Goal: Task Accomplishment & Management: Complete application form

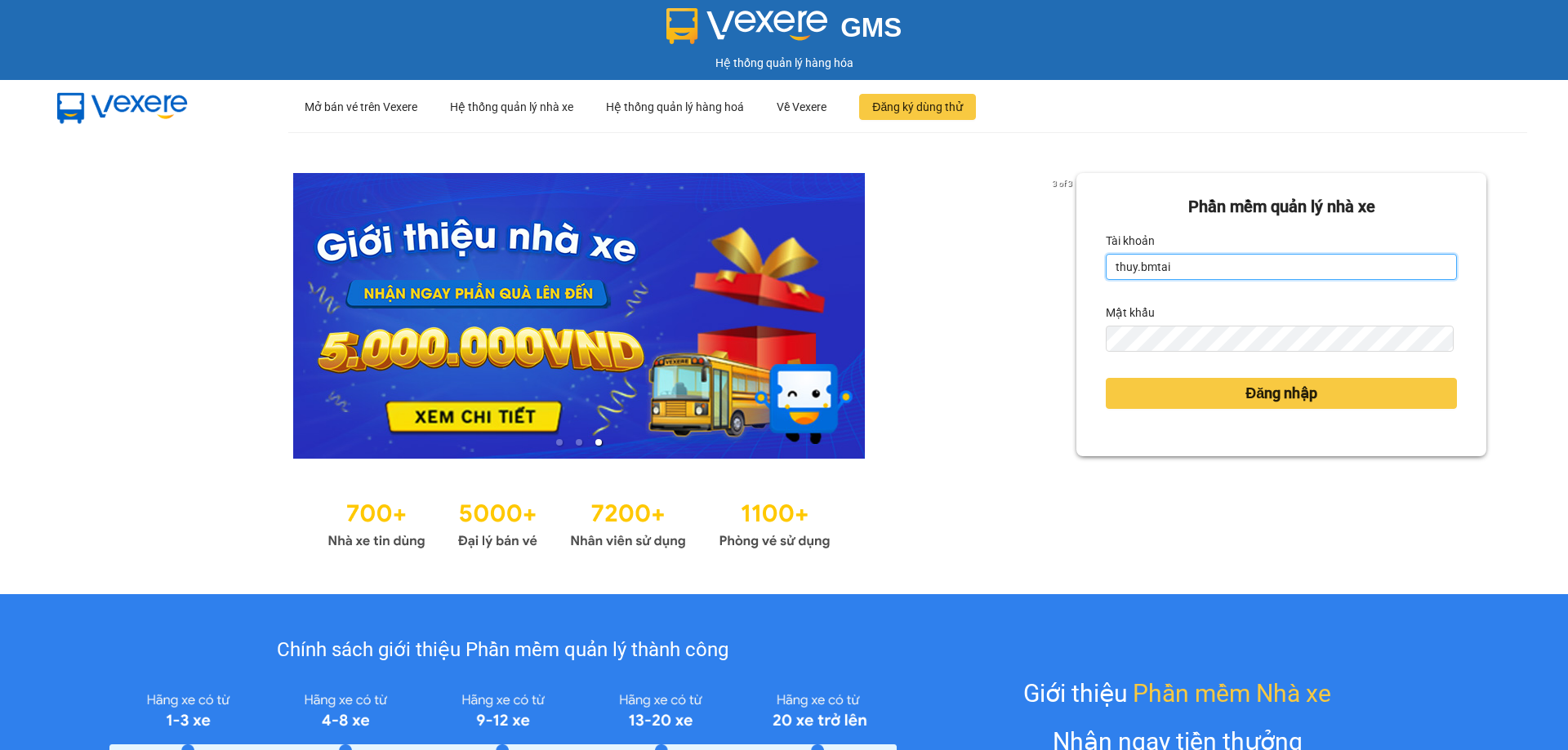
drag, startPoint x: 1199, startPoint y: 261, endPoint x: 1208, endPoint y: 279, distance: 20.1
click at [1199, 261] on input "thuy.bmtai" at bounding box center [1281, 266] width 352 height 26
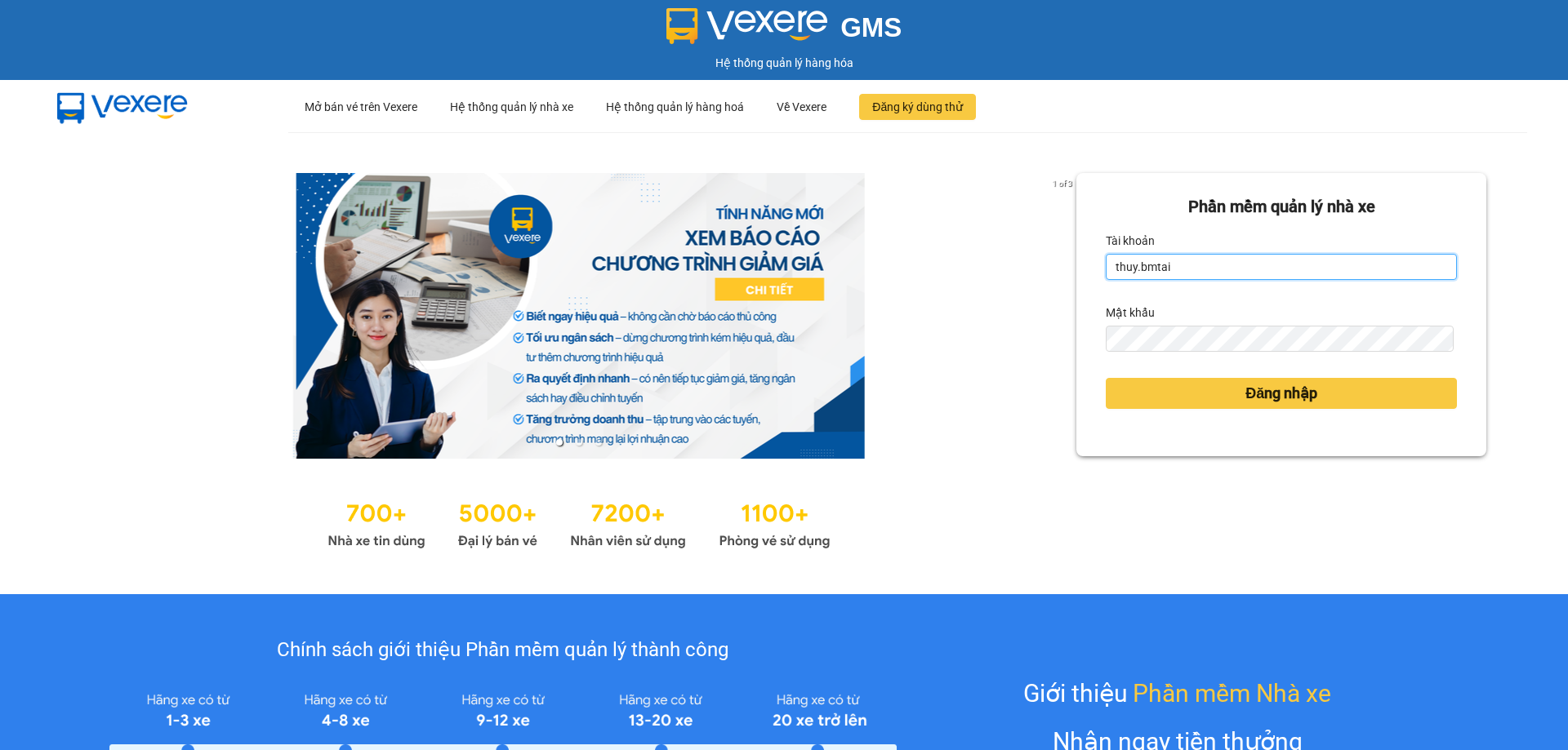
type input "kimvinh.bmtai"
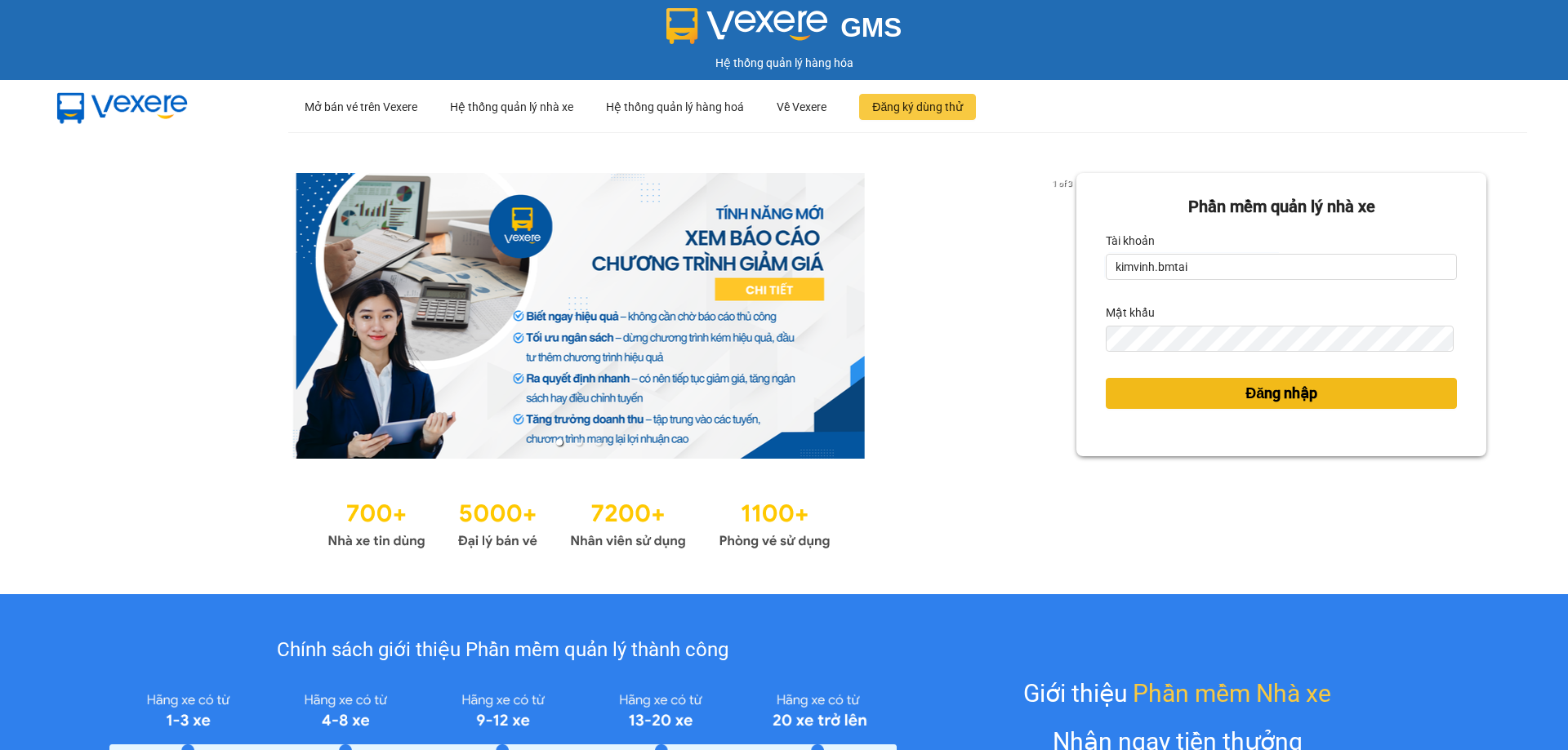
click at [1251, 395] on span "Đăng nhập" at bounding box center [1281, 393] width 72 height 23
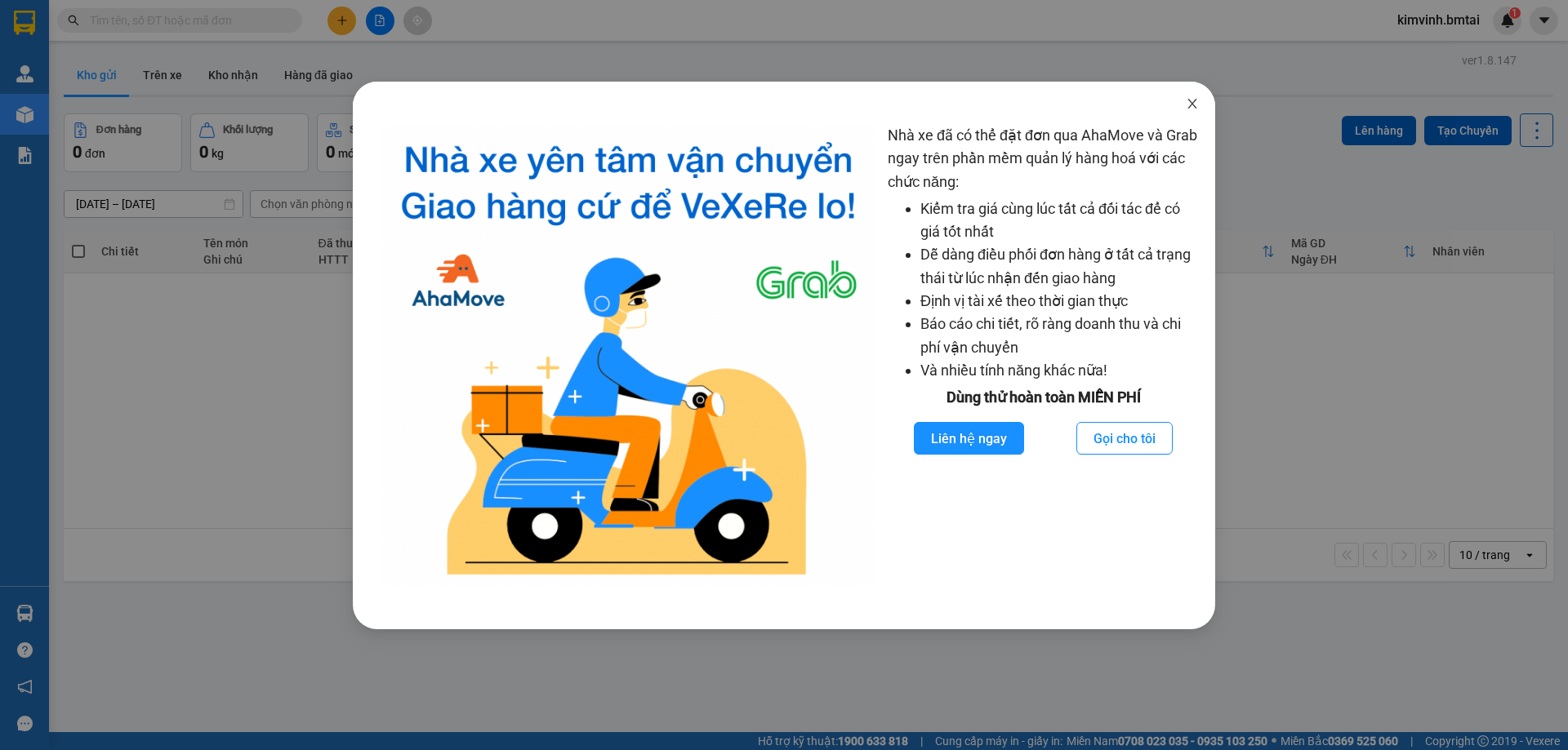
click at [1196, 105] on icon "close" at bounding box center [1192, 104] width 13 height 13
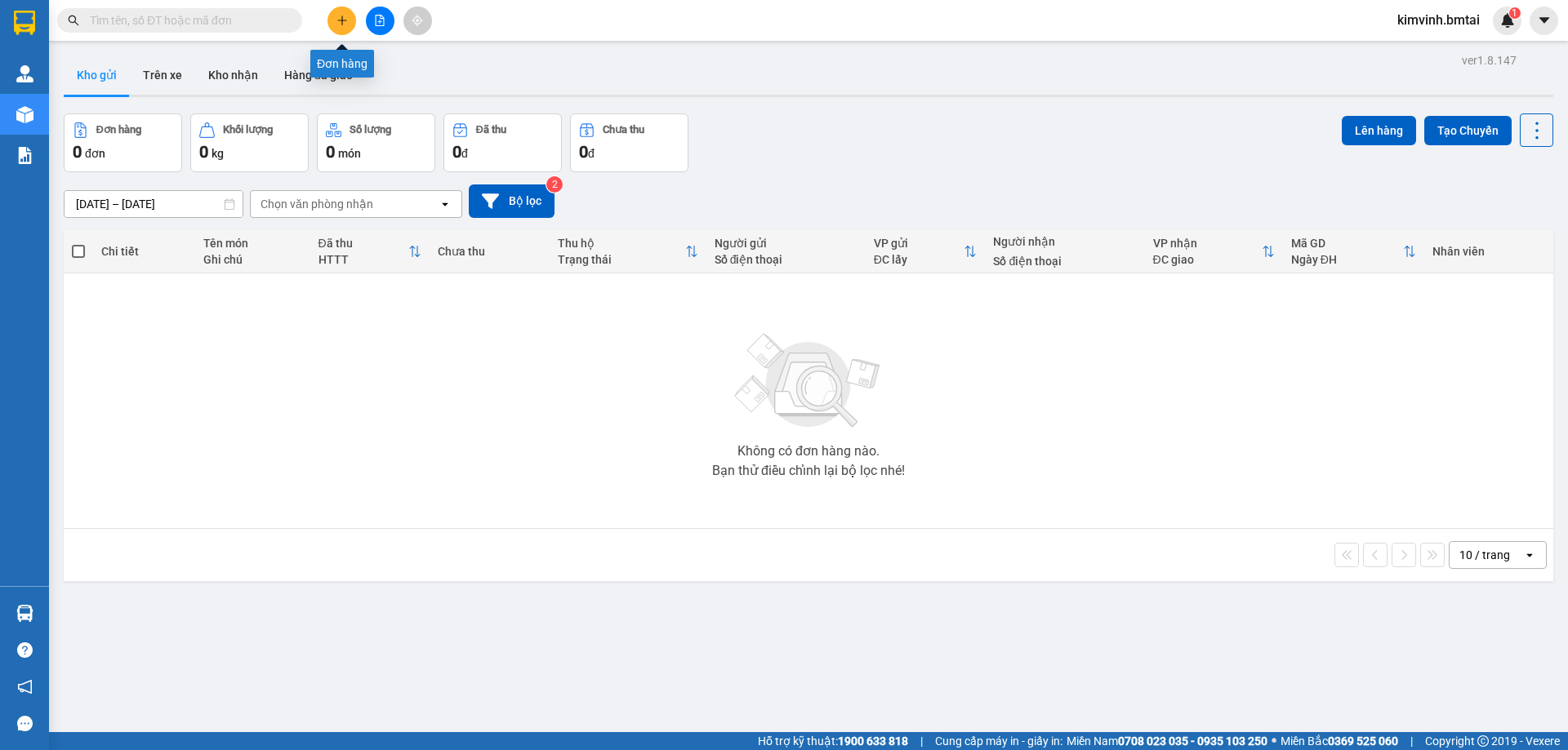
click at [349, 21] on button at bounding box center [342, 21] width 29 height 29
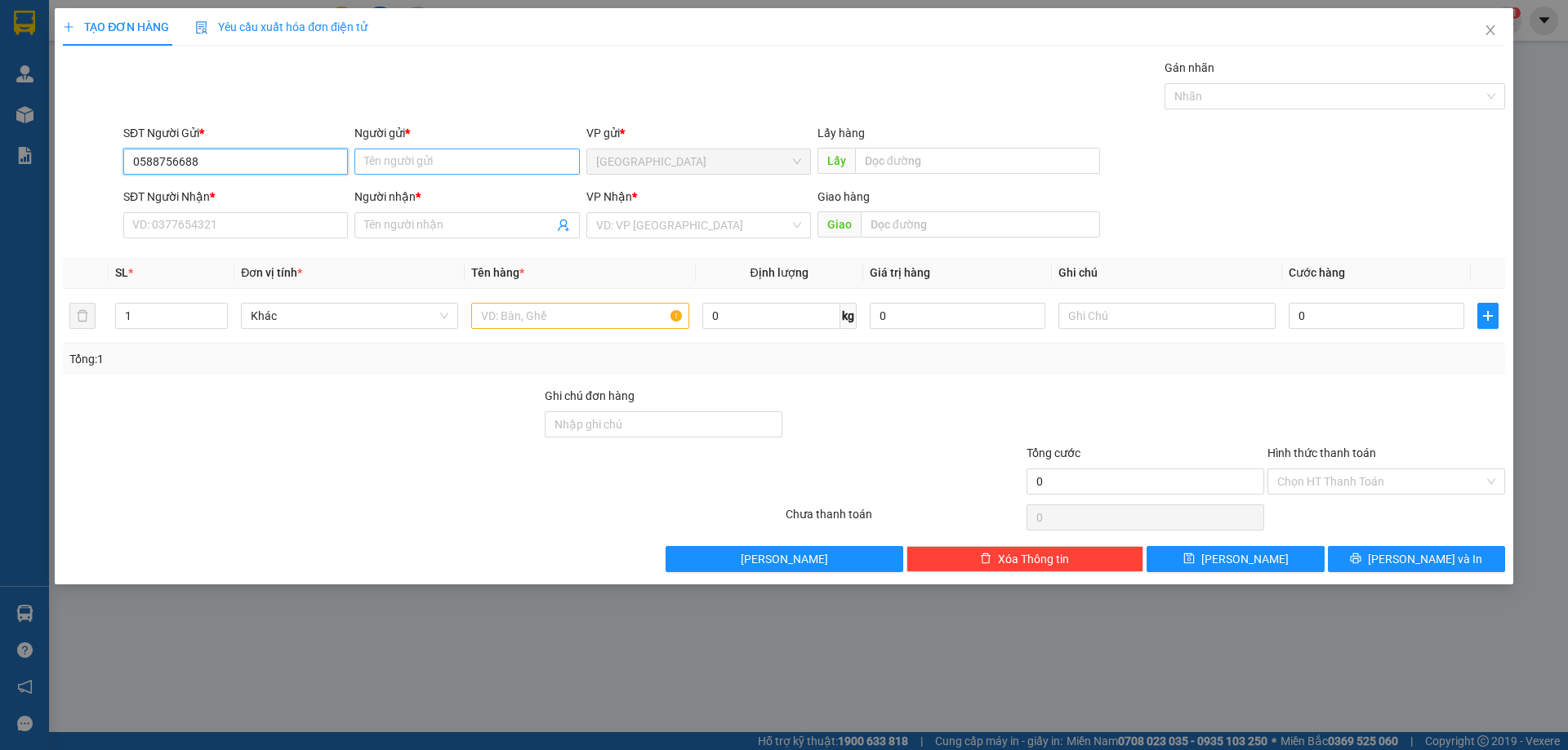
type input "0588756688"
click at [394, 164] on input "Người gửi *" at bounding box center [466, 161] width 225 height 26
type input "C"
type input "Vũ [PERSON_NAME]"
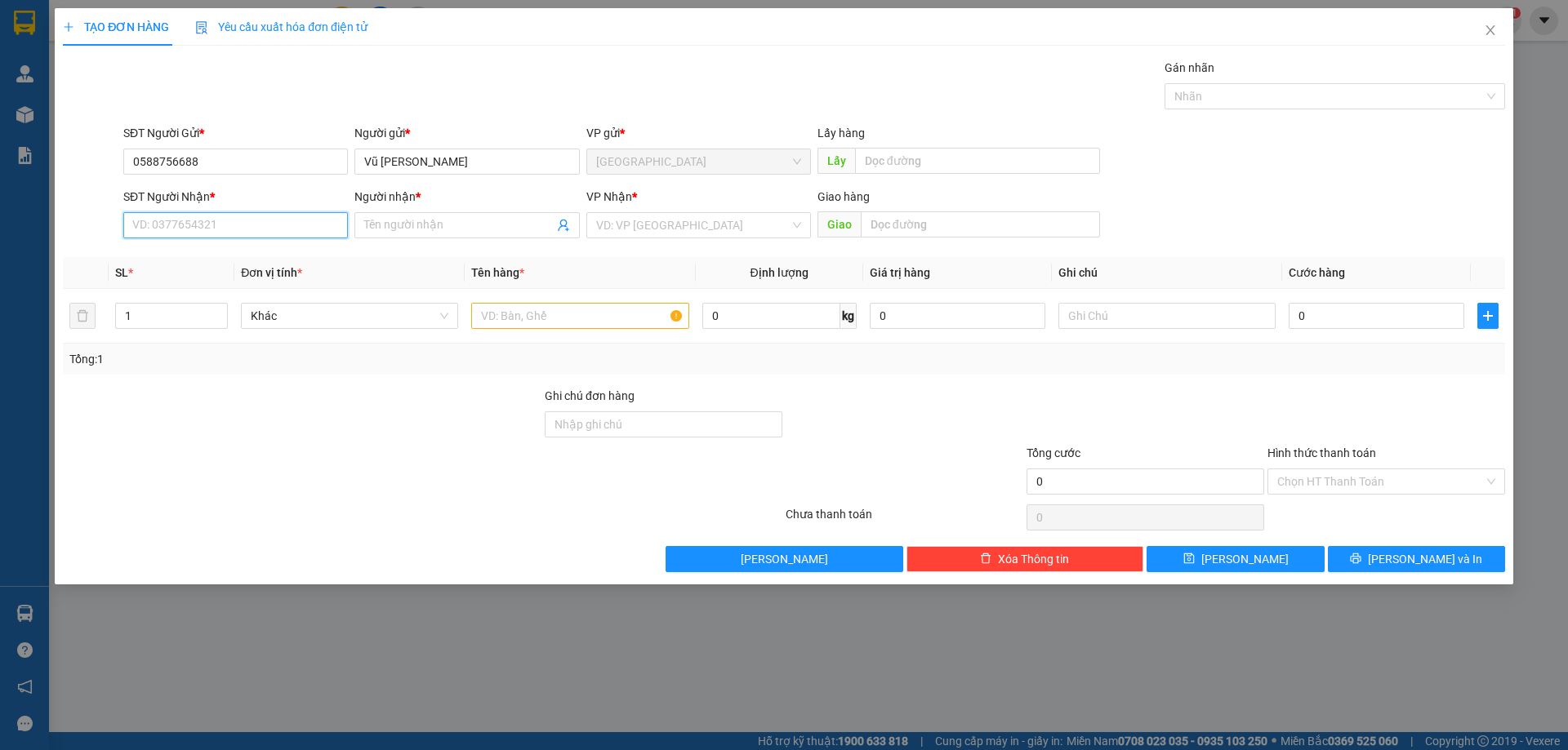
click at [254, 230] on input "SĐT Người Nhận *" at bounding box center [235, 224] width 225 height 26
type input "0919078805"
click at [452, 212] on span at bounding box center [466, 224] width 225 height 26
type input "[PERSON_NAME]"
click at [614, 220] on input "search" at bounding box center [692, 224] width 193 height 24
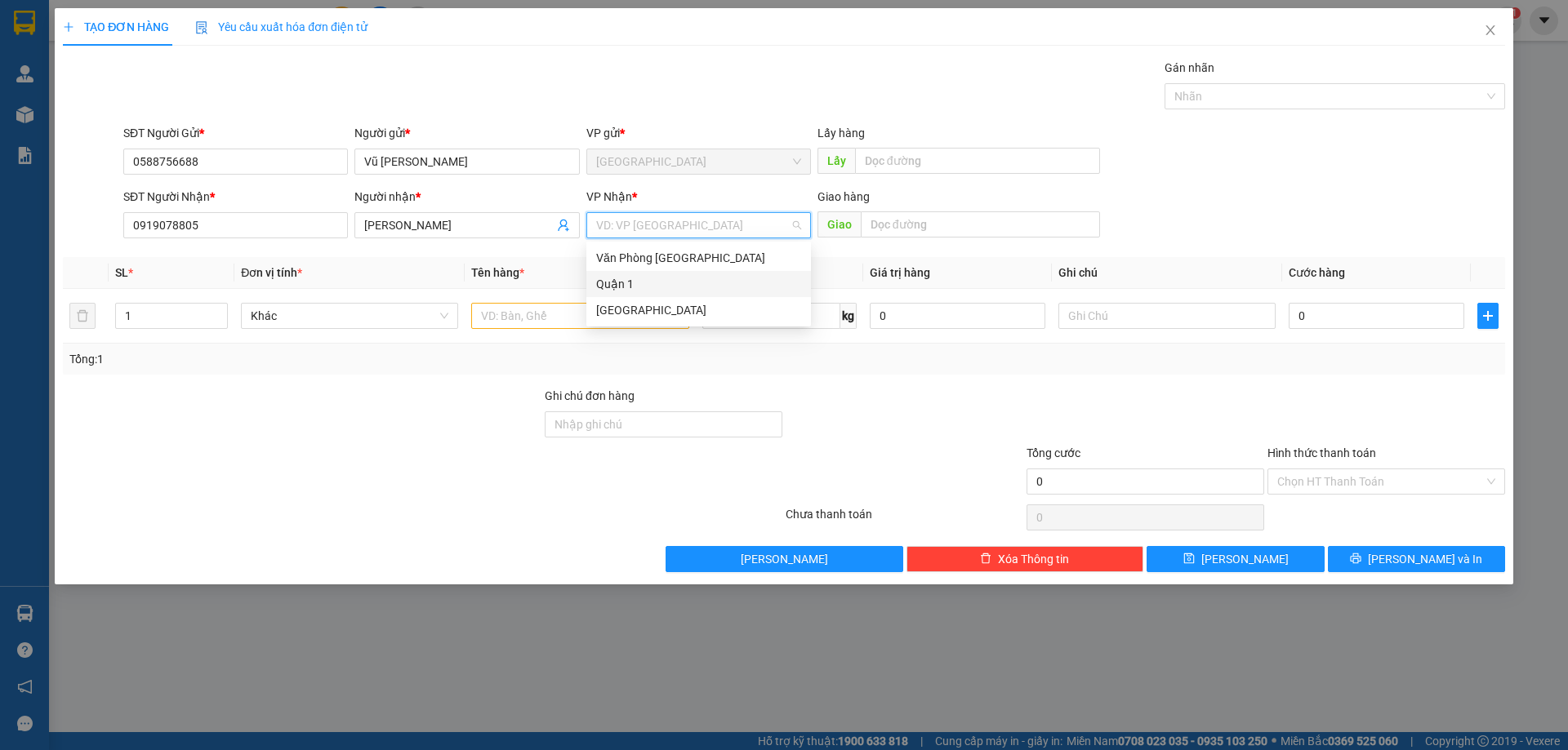
click at [631, 279] on div "Quận 1" at bounding box center [698, 284] width 205 height 18
click at [430, 416] on div at bounding box center [301, 416] width 482 height 57
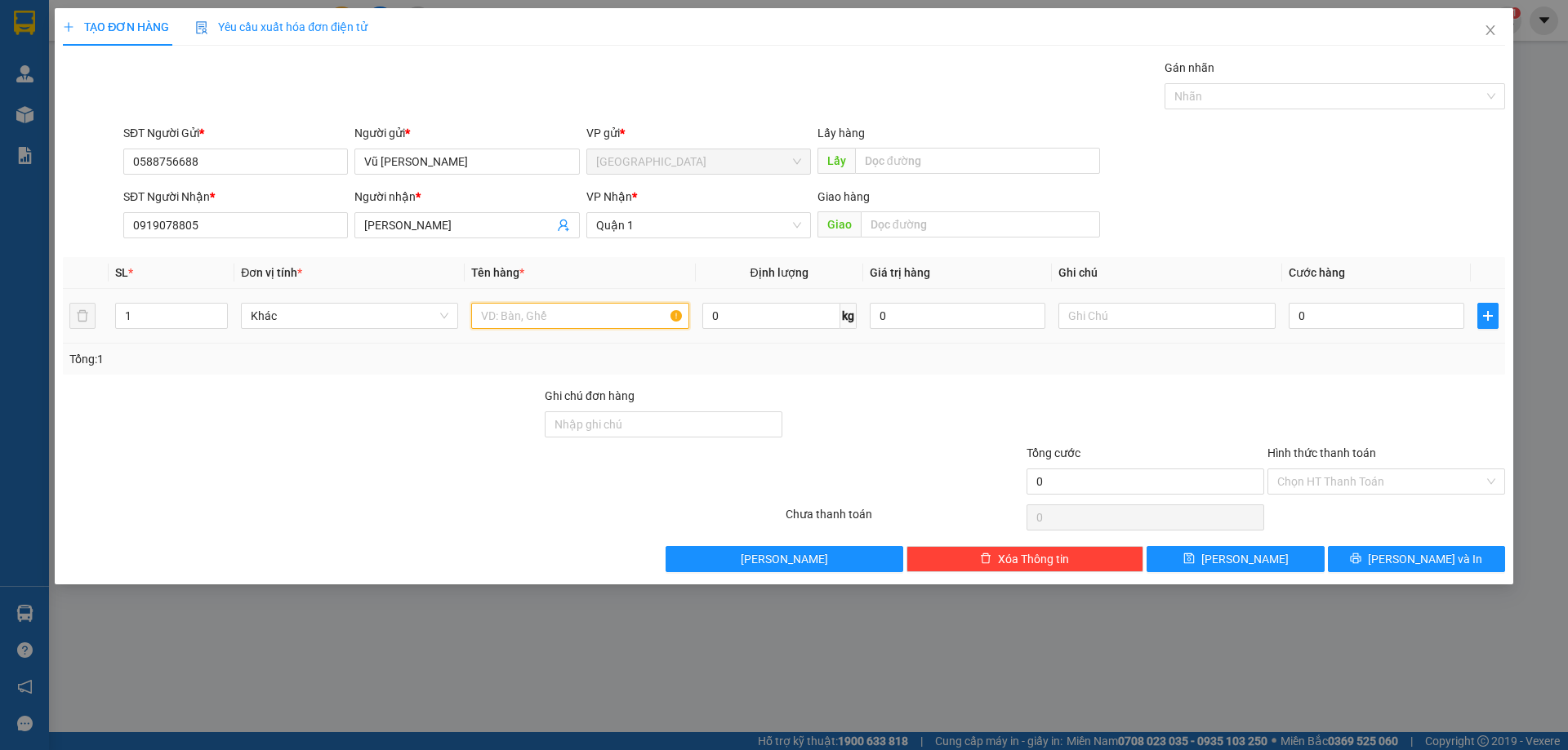
click at [533, 310] on input "text" at bounding box center [580, 316] width 217 height 26
type input "Thùng Đồ Cá Nhân"
click at [415, 501] on div at bounding box center [422, 518] width 723 height 33
click at [1318, 308] on input "0" at bounding box center [1377, 316] width 175 height 26
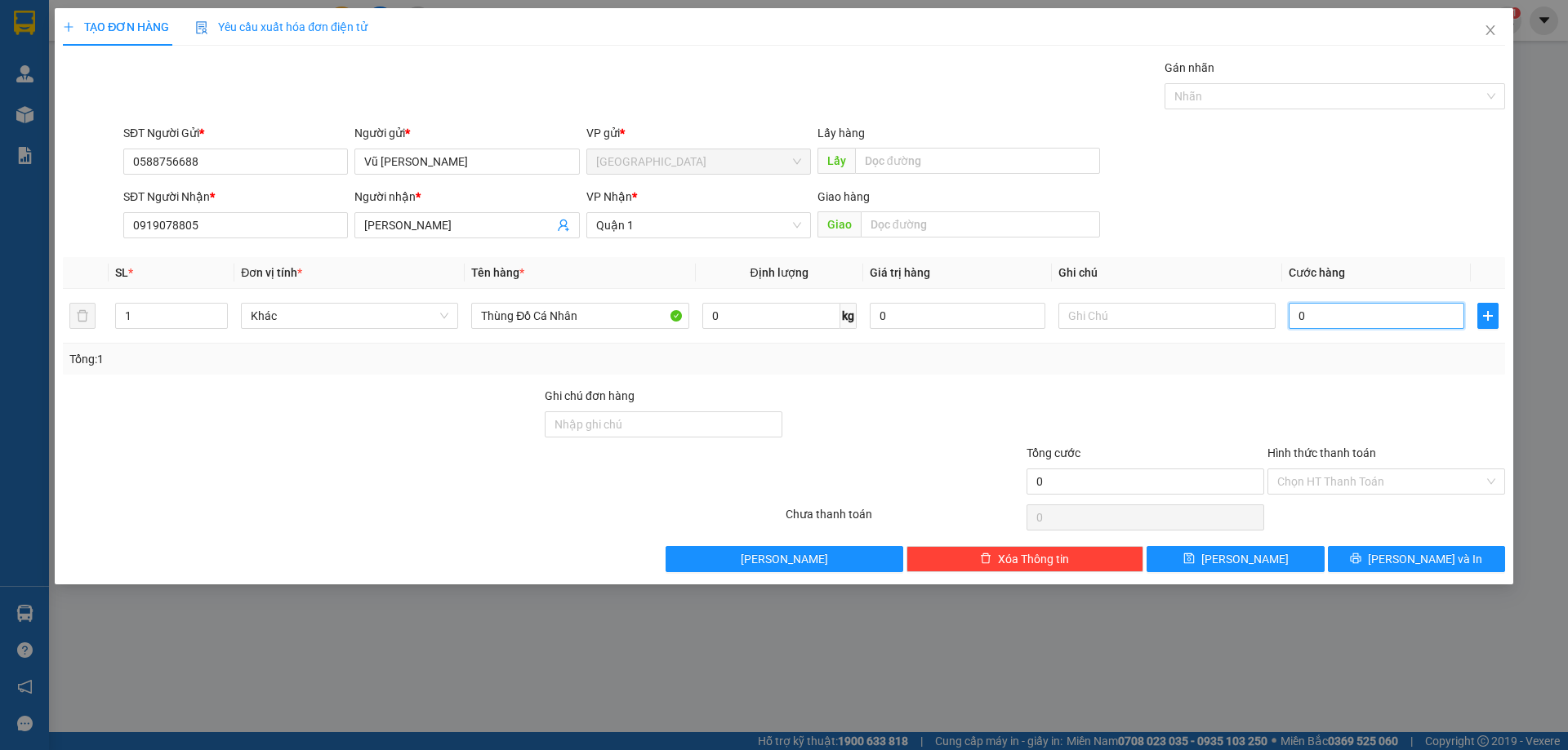
type input "4"
type input "40"
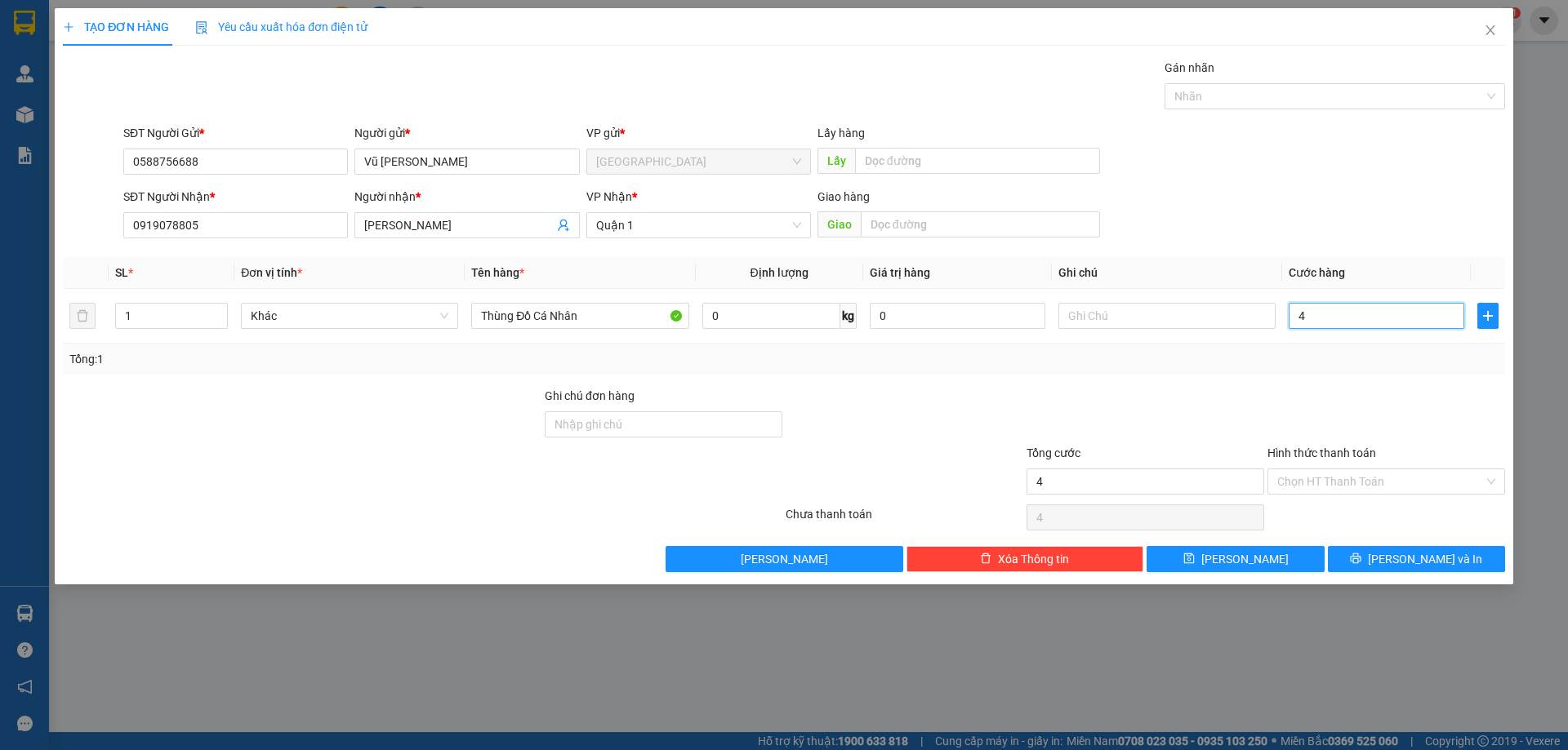
type input "40"
type input "400"
type input "4.000"
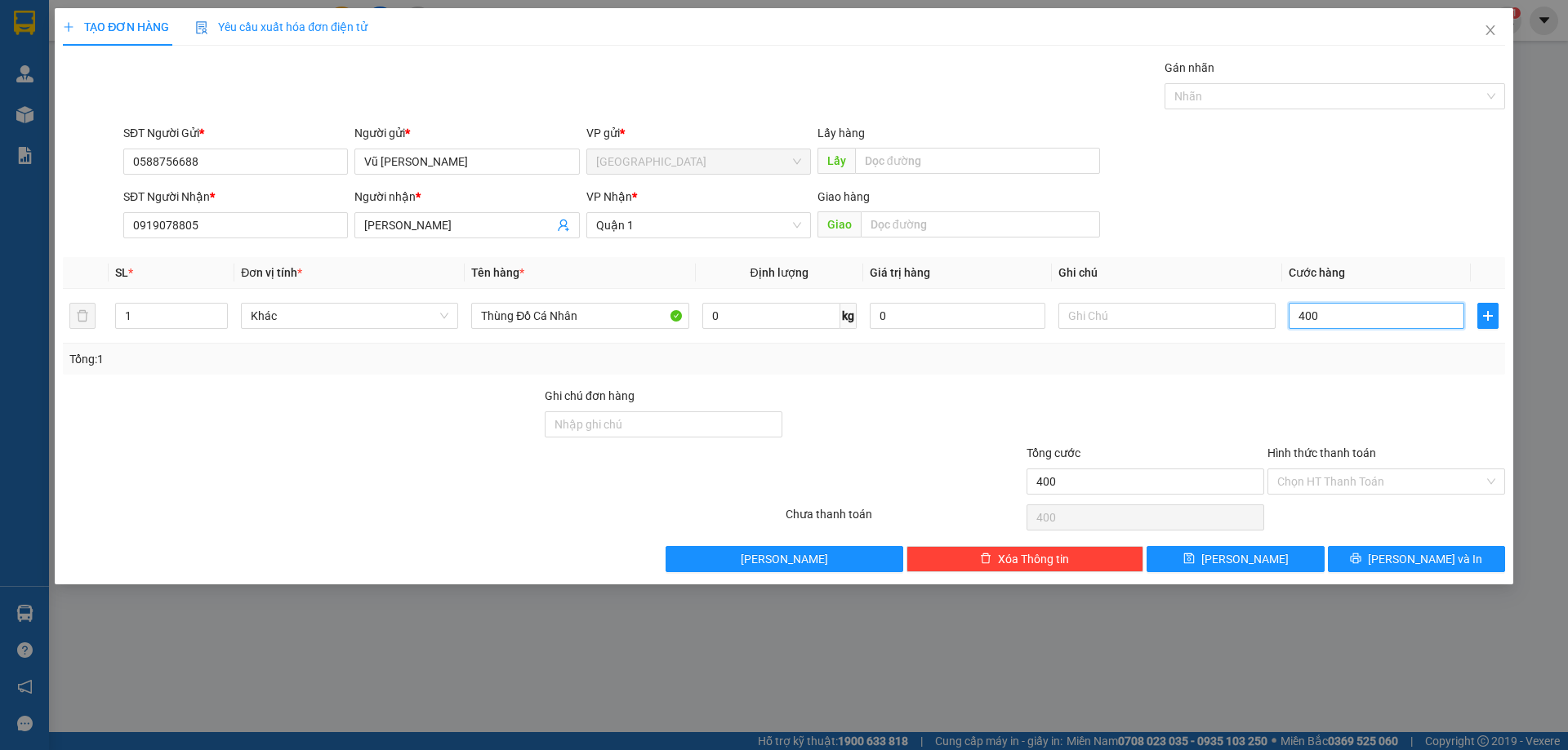
type input "4.000"
type input "40.000"
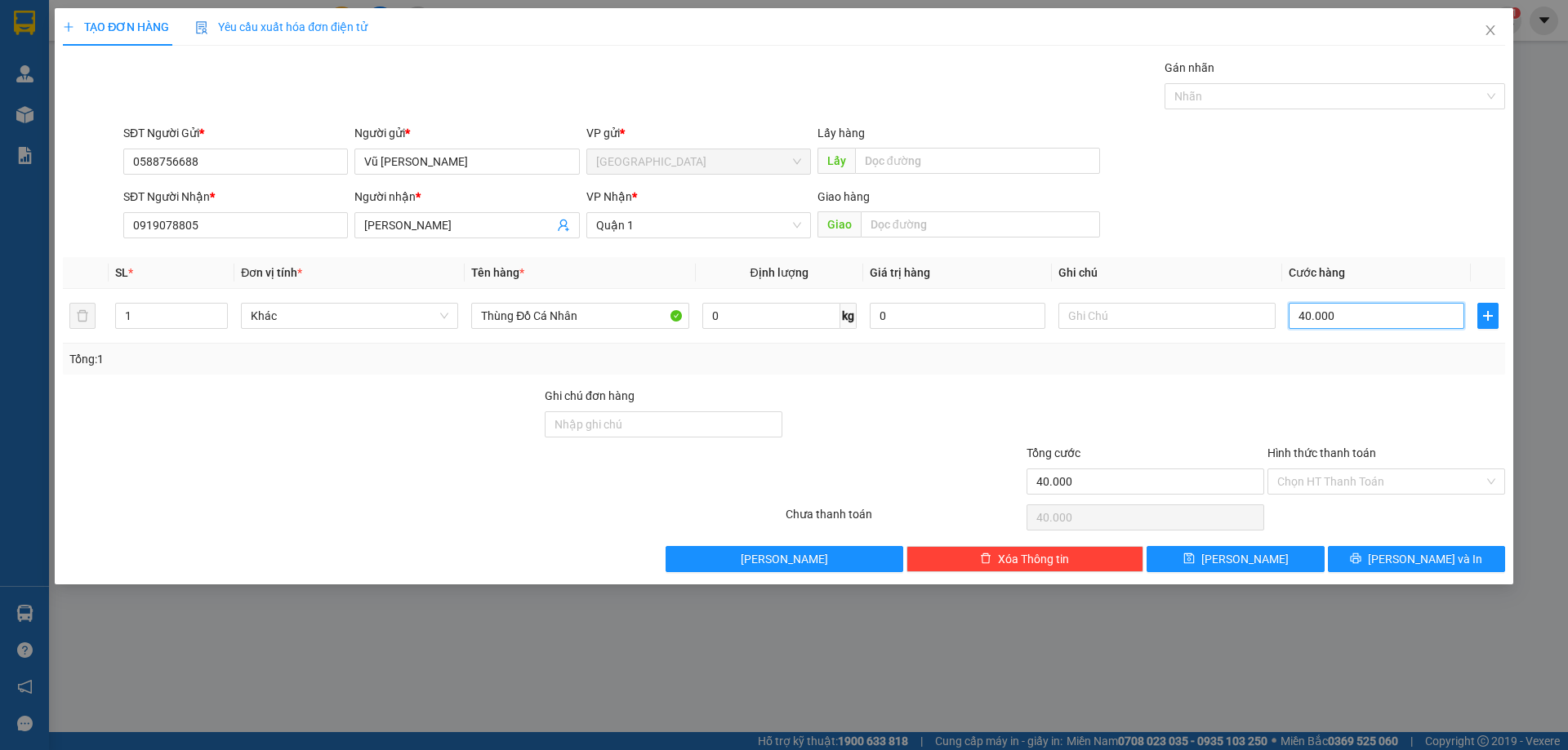
type input "40.000"
click at [1172, 369] on div "Tổng: 1" at bounding box center [784, 358] width 1442 height 31
click at [1335, 490] on input "Hình thức thanh toán" at bounding box center [1380, 481] width 207 height 24
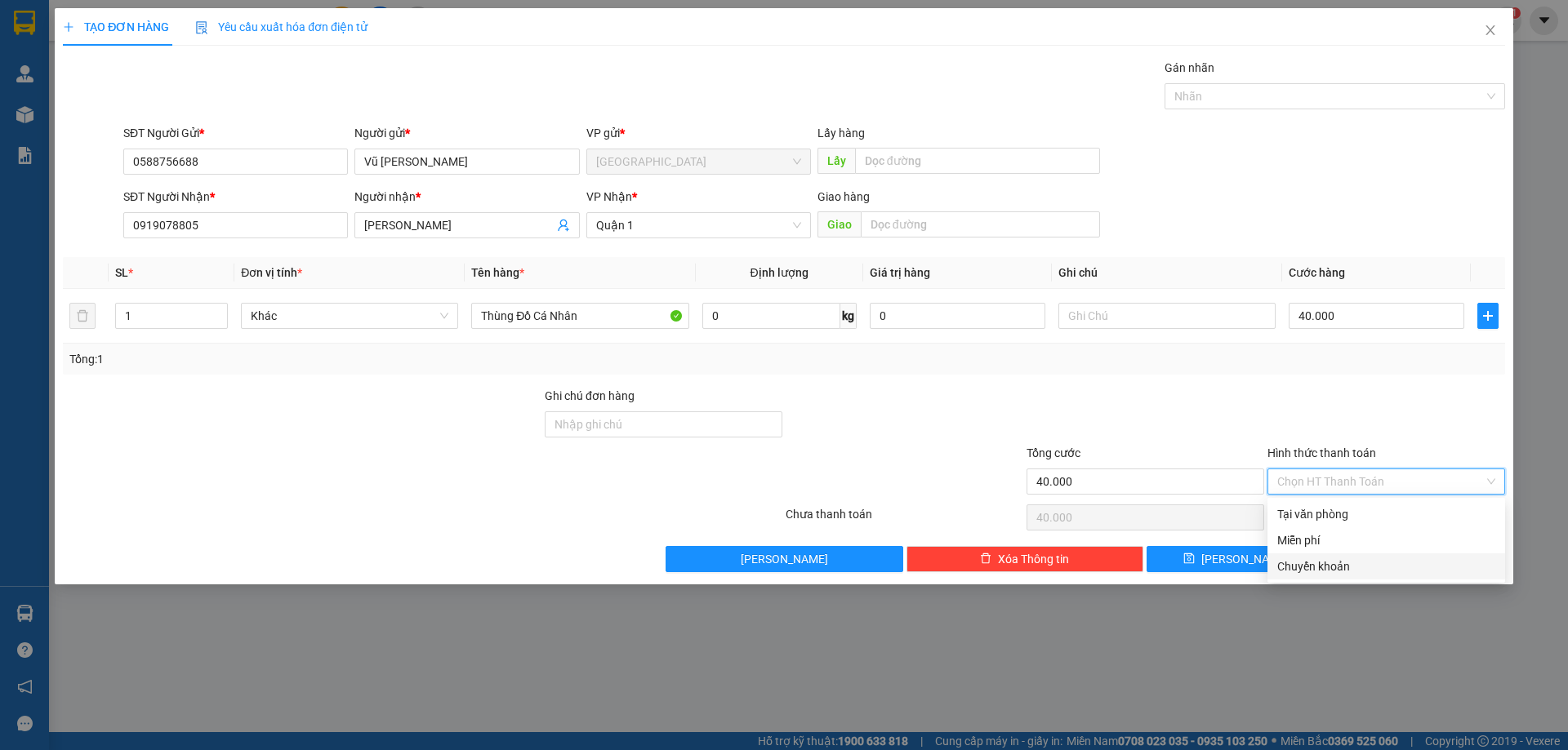
click at [1312, 567] on div "Chuyển khoản" at bounding box center [1386, 566] width 218 height 18
type input "0"
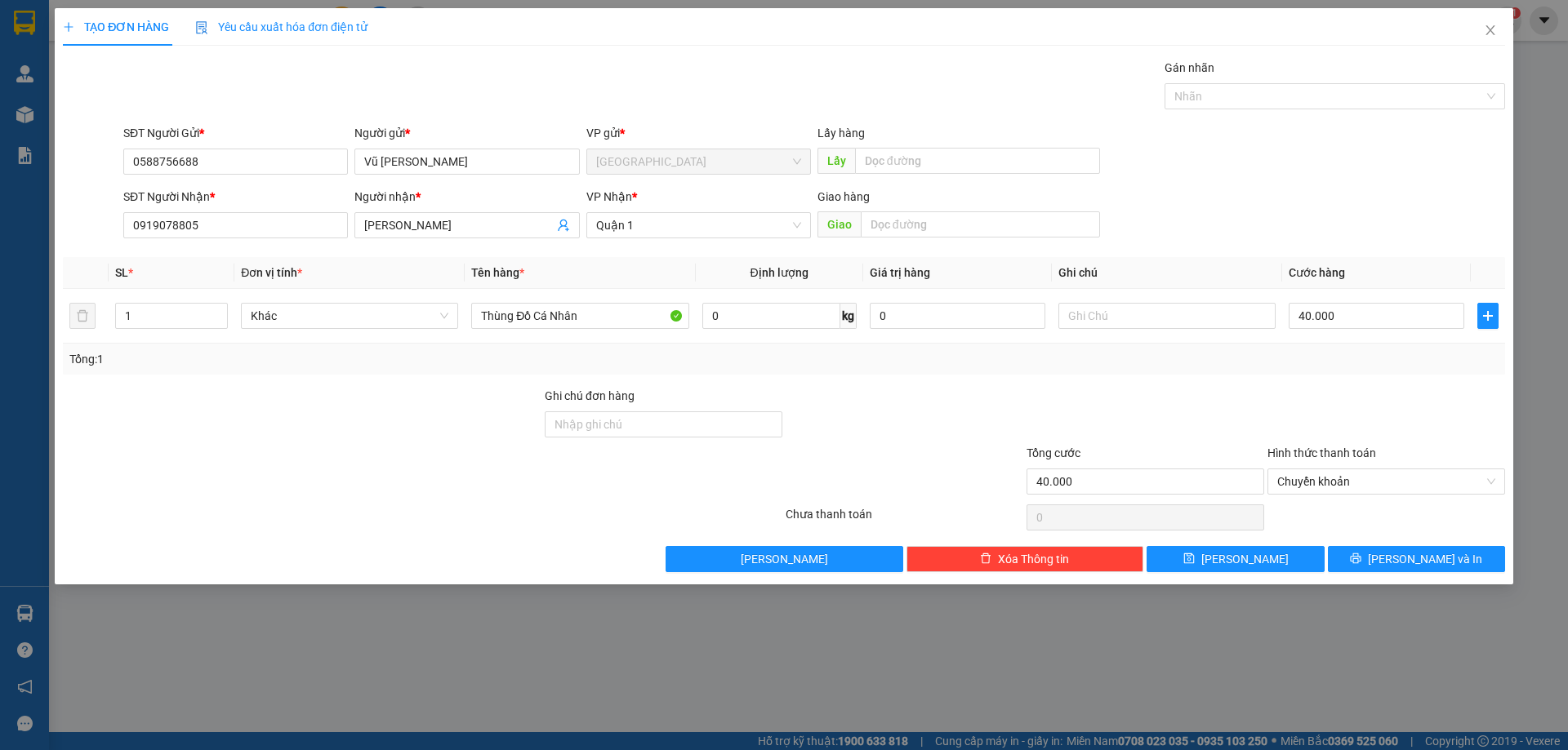
click at [1134, 418] on div at bounding box center [1145, 416] width 241 height 57
click at [1456, 571] on button "[PERSON_NAME] và In" at bounding box center [1416, 559] width 177 height 26
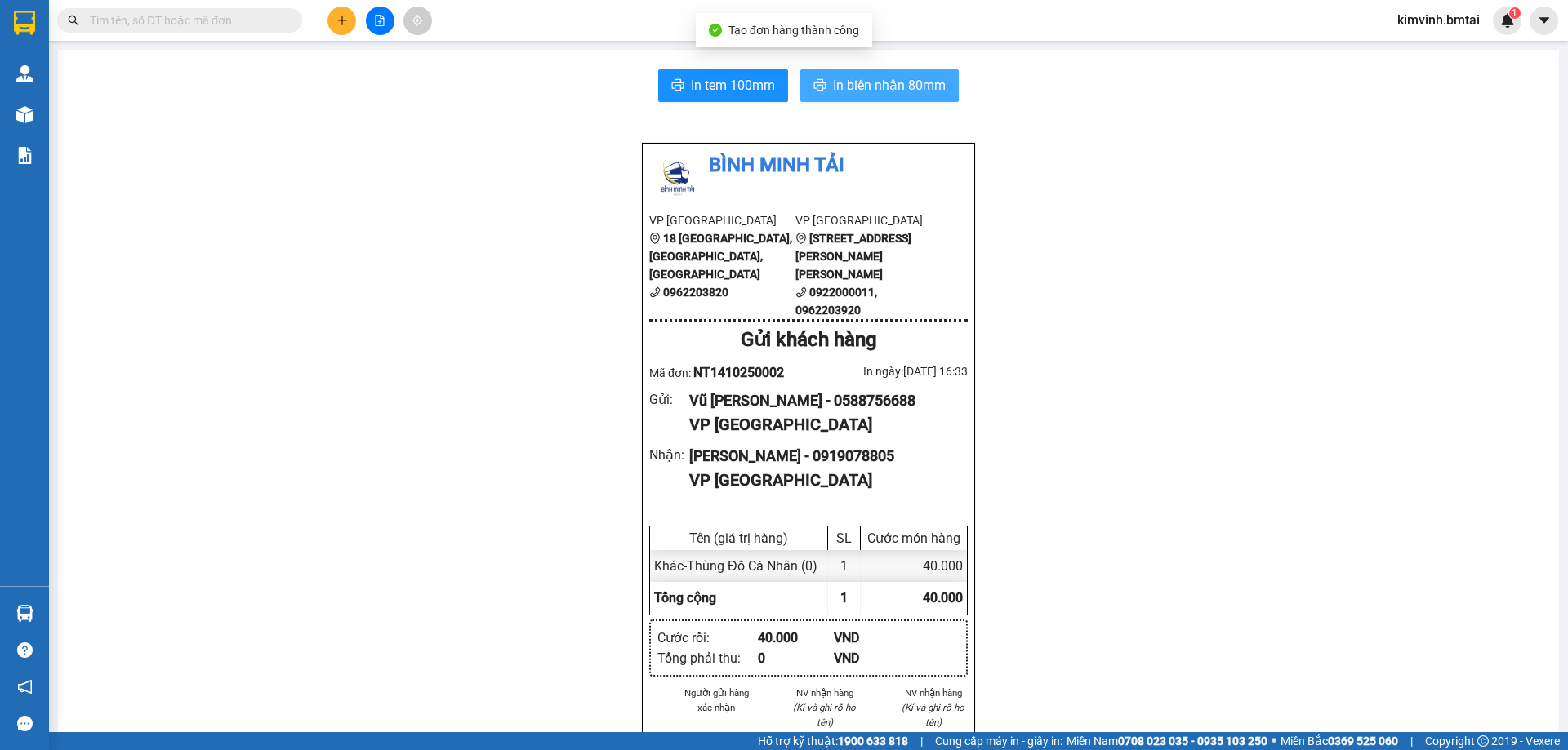
click at [864, 85] on span "In biên nhận 80mm" at bounding box center [889, 85] width 113 height 21
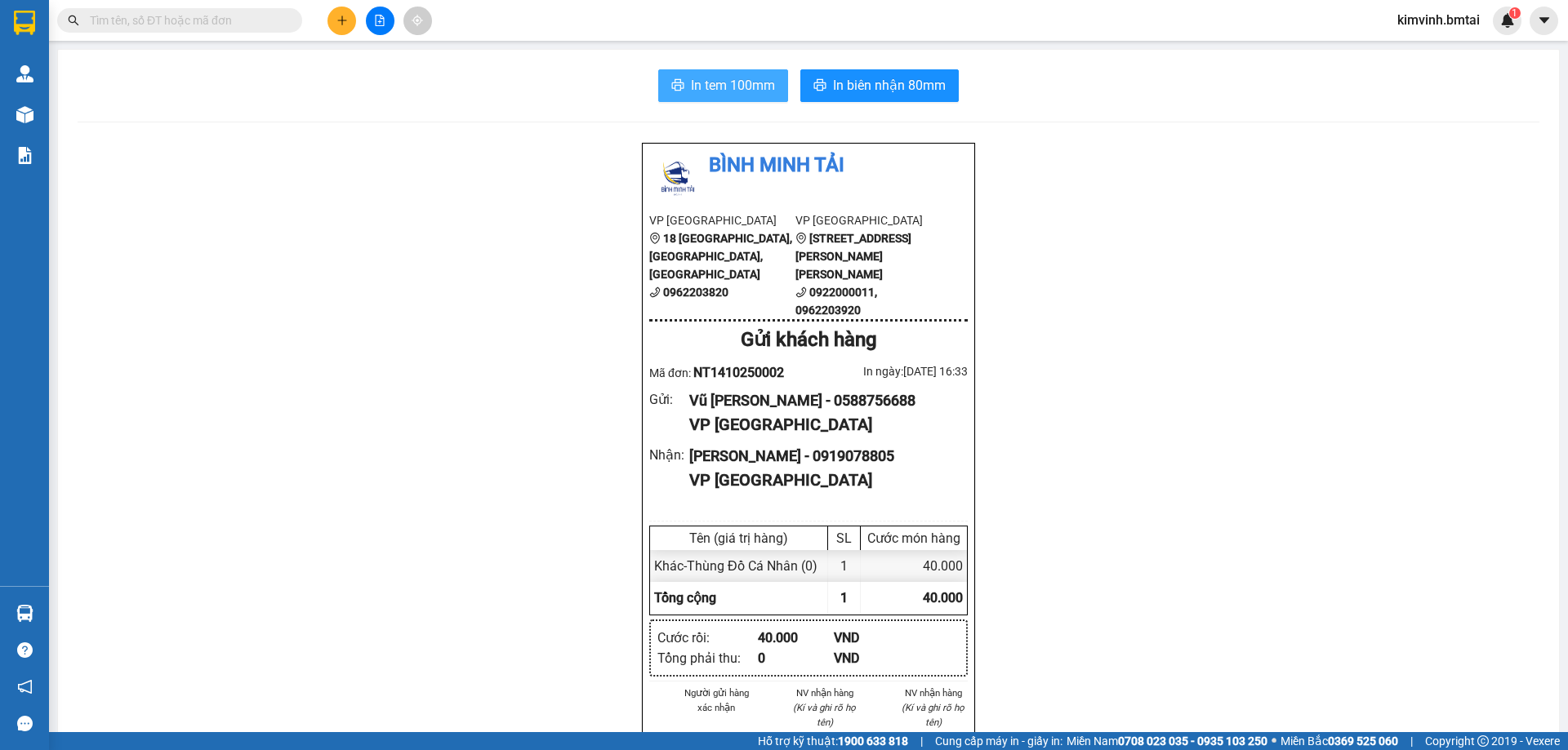
click at [708, 83] on span "In tem 100mm" at bounding box center [733, 85] width 84 height 21
click at [49, 119] on main "In tem 100mm In biên nhận 80mm Bình Minh Tải VP [GEOGRAPHIC_DATA] 18 [GEOGRAPHI…" at bounding box center [784, 366] width 1568 height 732
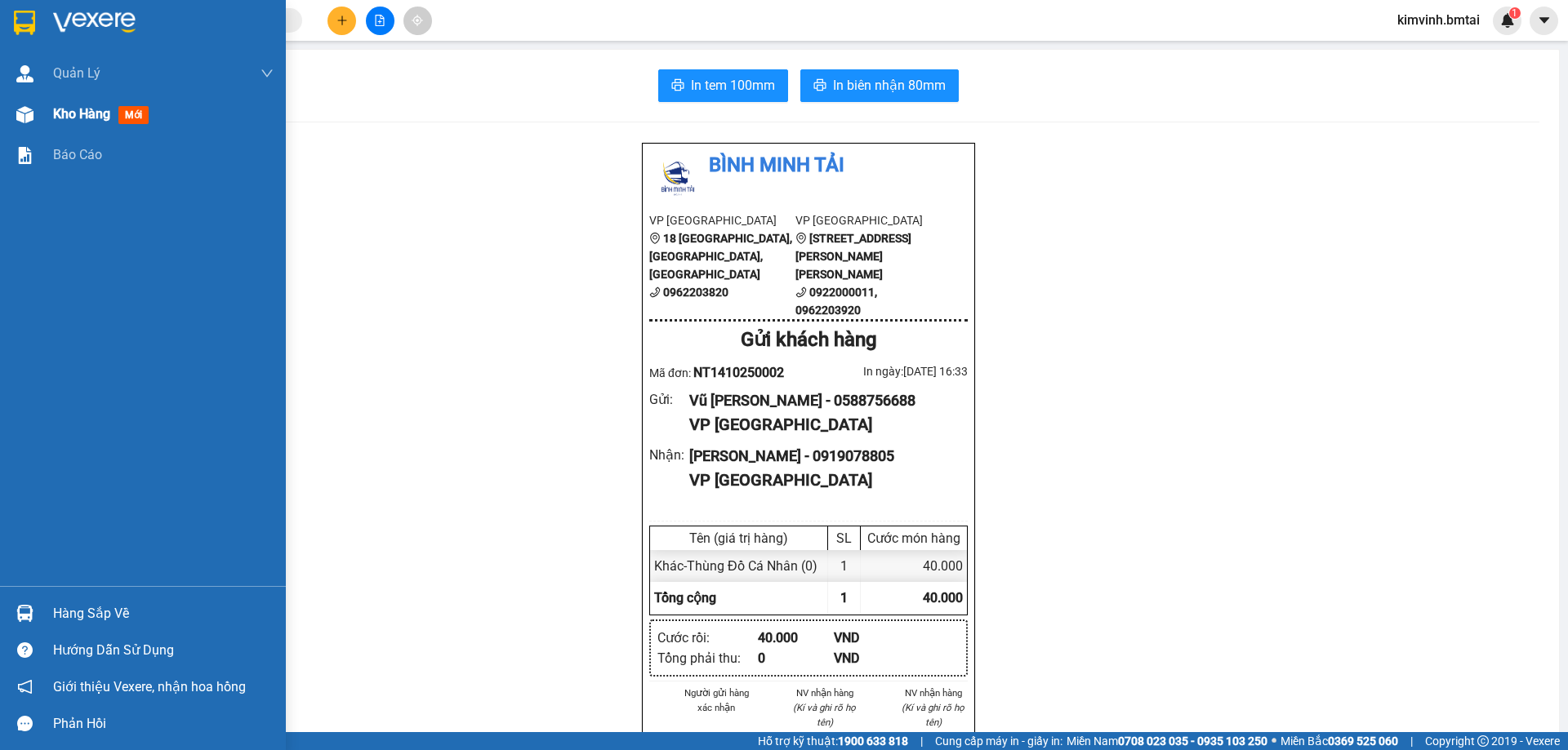
click at [41, 117] on div "Kho hàng mới" at bounding box center [143, 114] width 286 height 41
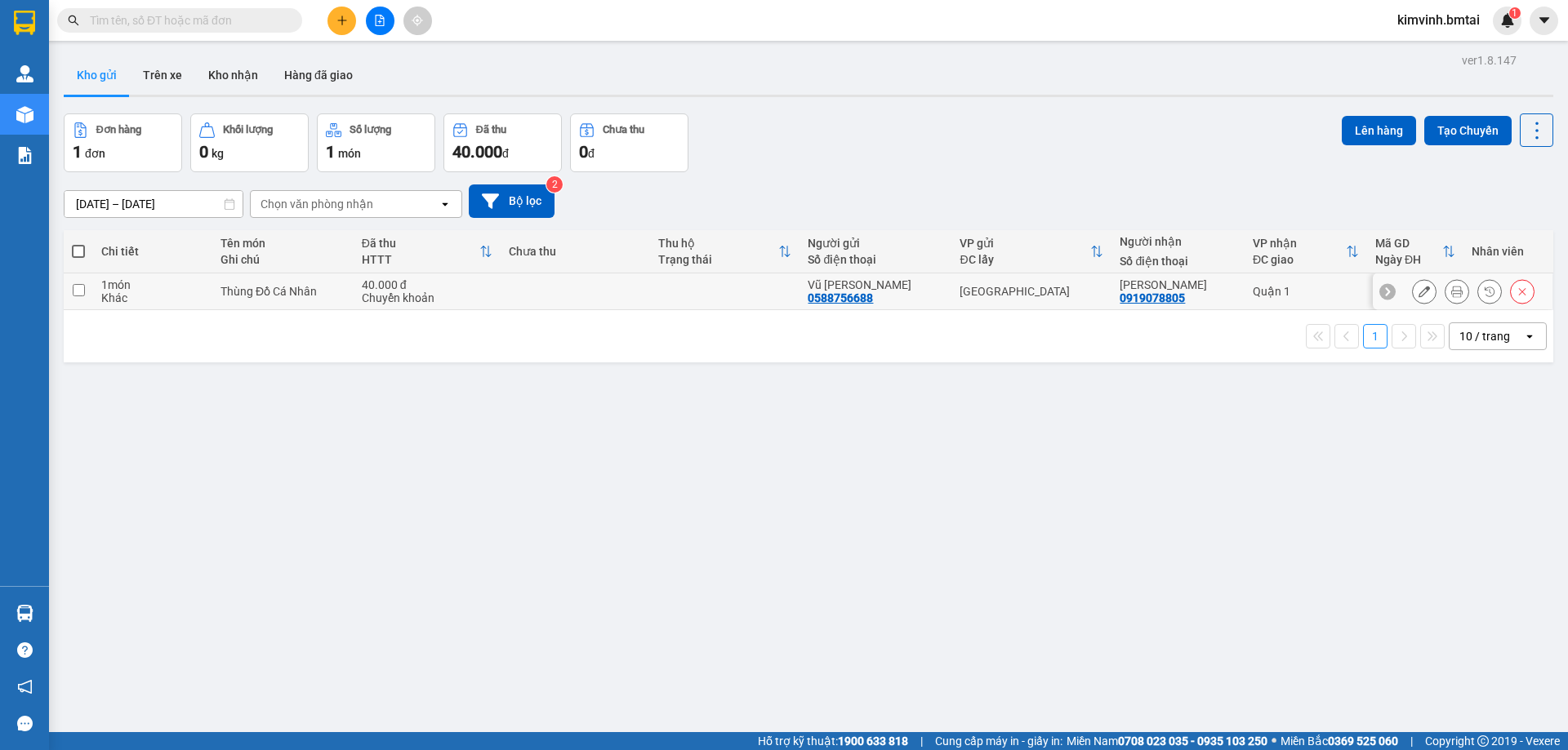
click at [162, 300] on div "Khác" at bounding box center [152, 298] width 103 height 13
checkbox input "true"
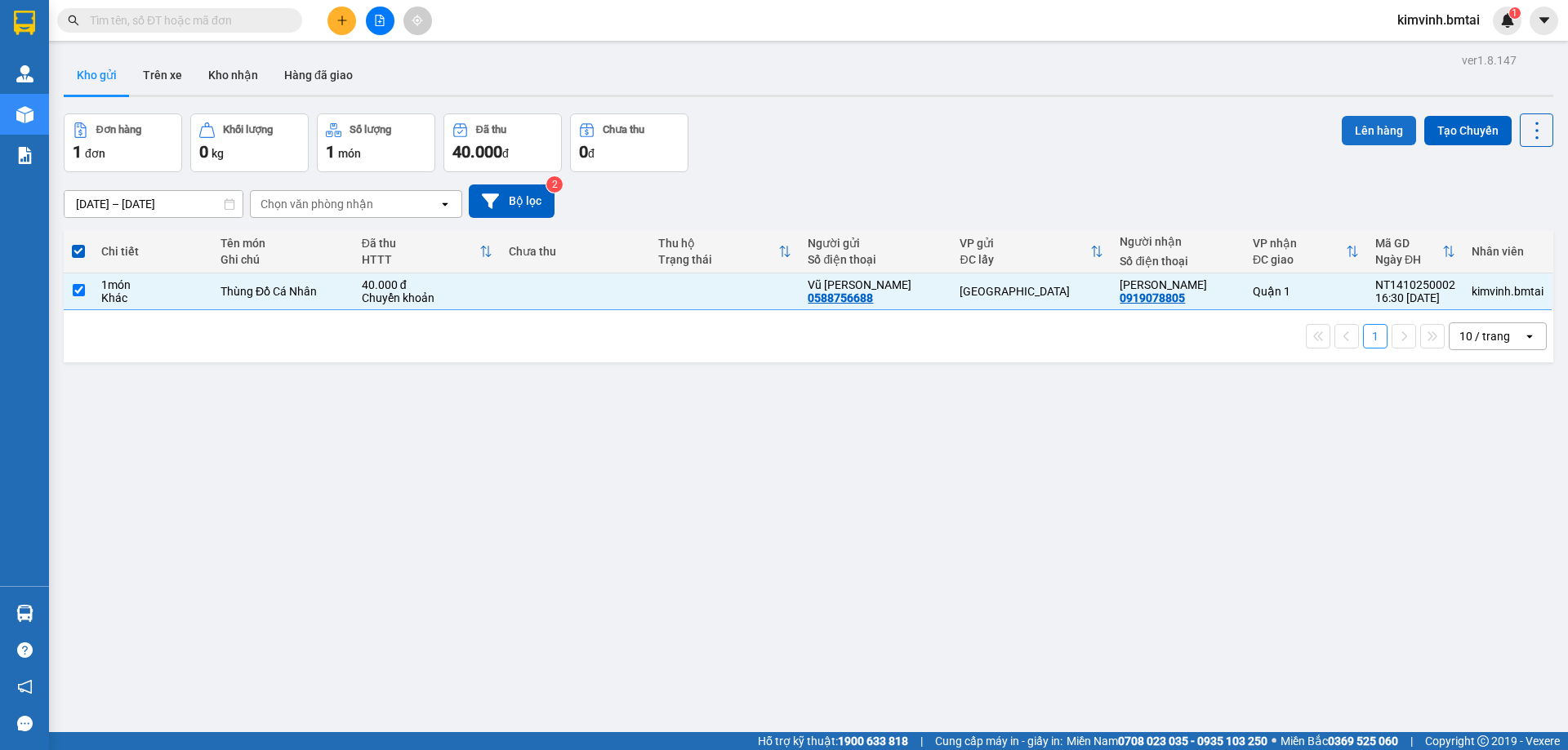
click at [1351, 128] on button "Lên hàng" at bounding box center [1378, 131] width 74 height 29
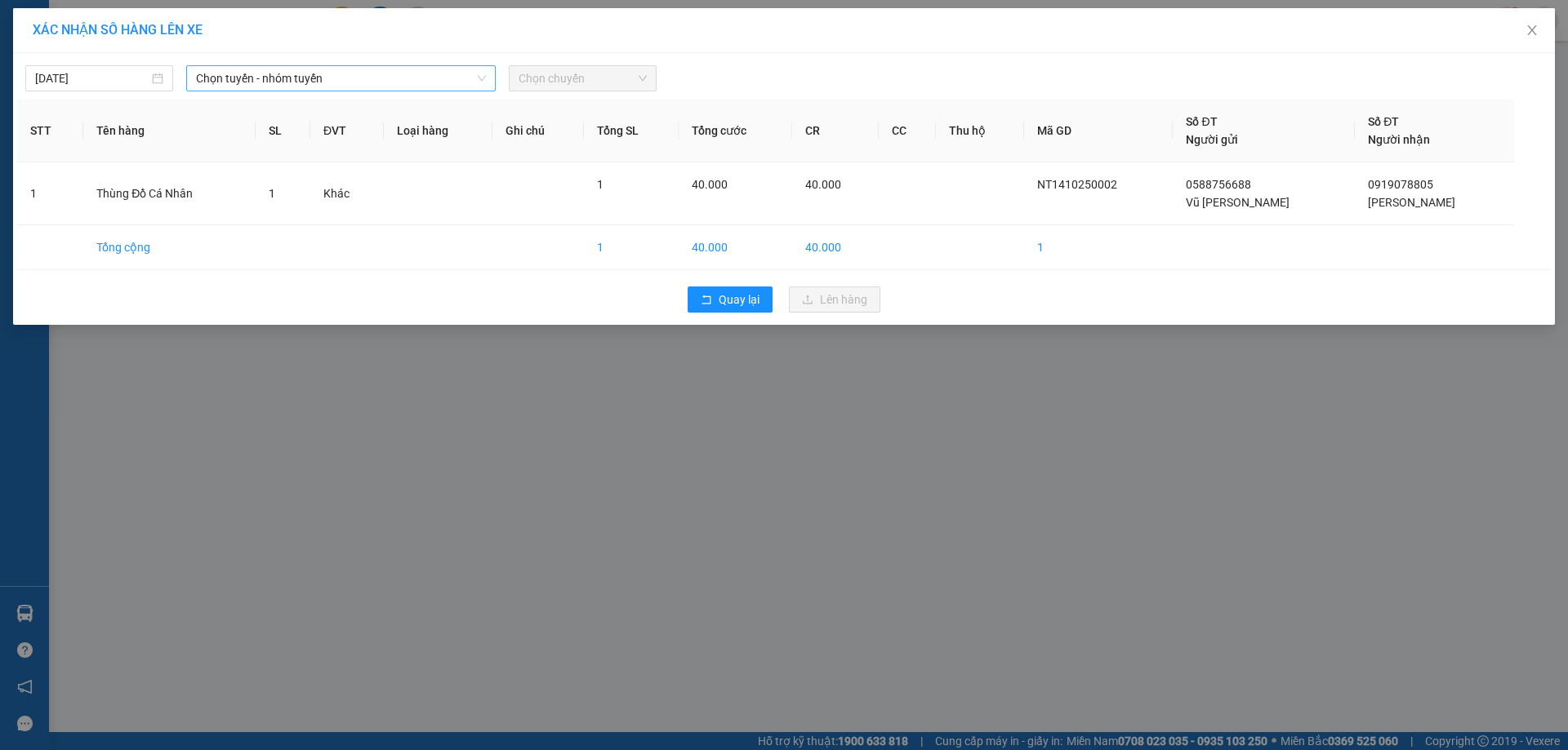
click at [400, 81] on span "Chọn tuyến - nhóm tuyến" at bounding box center [341, 78] width 290 height 24
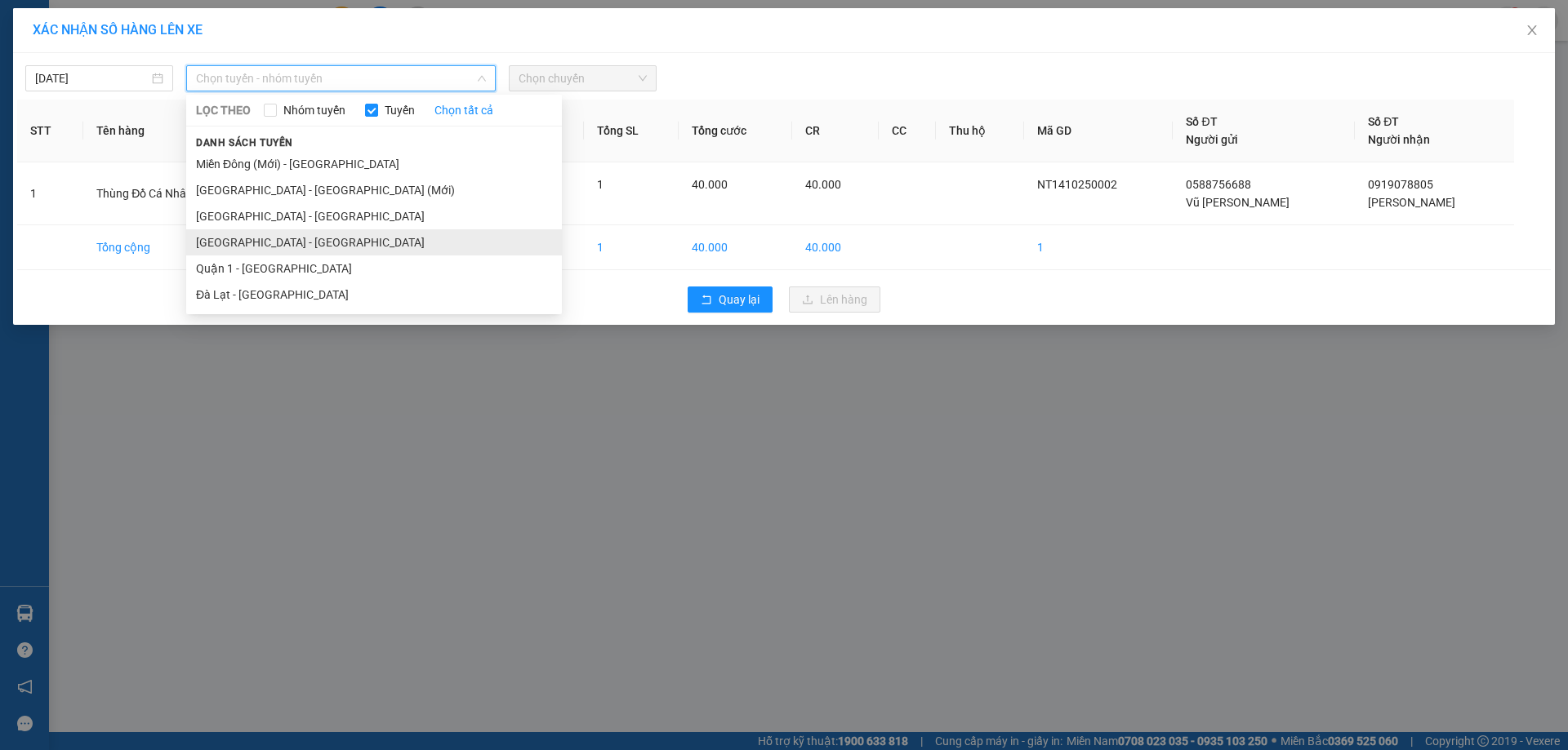
click at [250, 246] on li "[GEOGRAPHIC_DATA] - [GEOGRAPHIC_DATA]" at bounding box center [374, 242] width 376 height 26
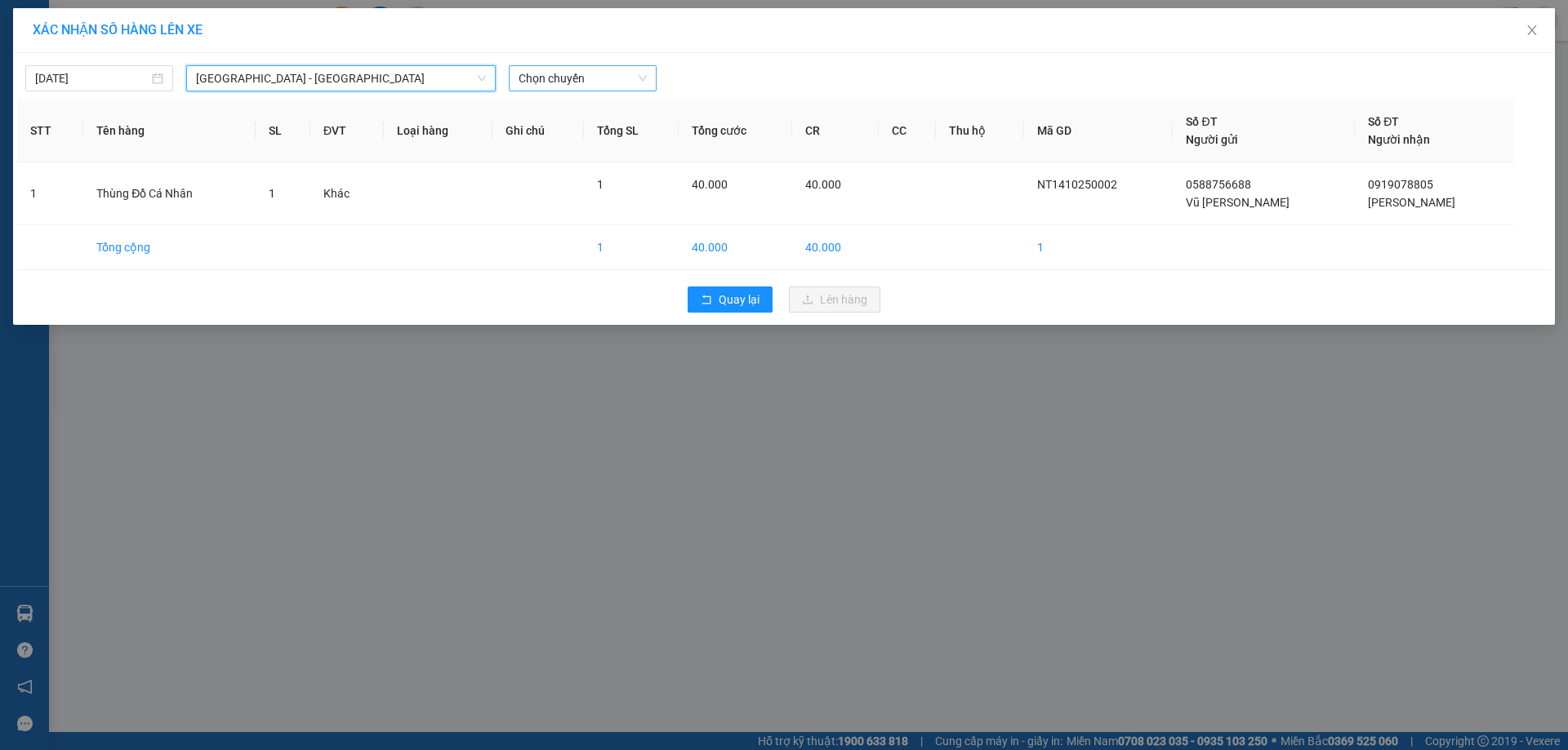
click at [558, 80] on span "Chọn chuyến" at bounding box center [582, 78] width 128 height 24
drag, startPoint x: 565, startPoint y: 105, endPoint x: 572, endPoint y: 194, distance: 89.3
click at [570, 136] on div "[DATE] [GEOGRAPHIC_DATA] - Quận 1 LỌC THEO Nhóm tuyến Tuyến Chọn tất cả Danh sá…" at bounding box center [784, 189] width 1542 height 272
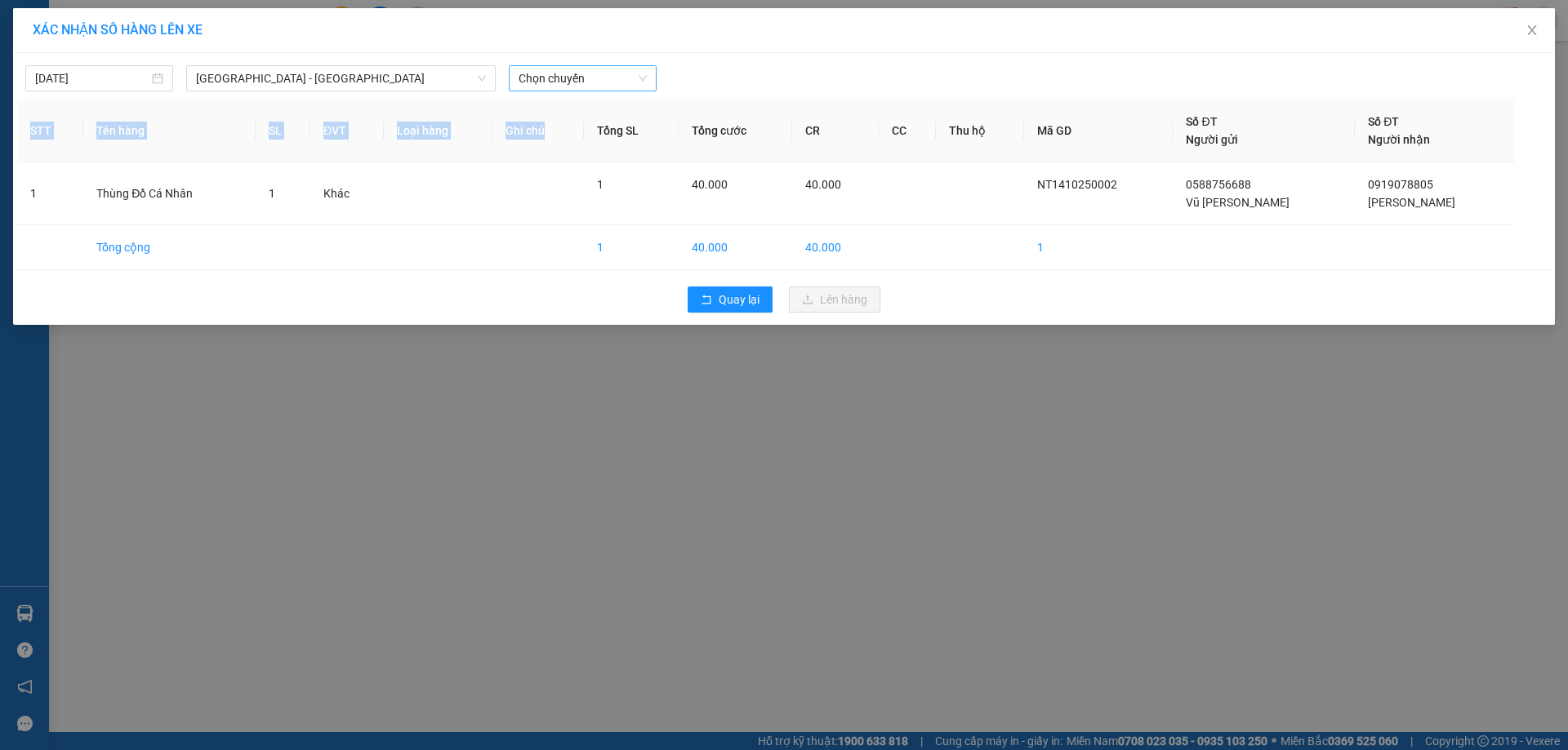
click at [581, 80] on span "Chọn chuyến" at bounding box center [582, 78] width 128 height 24
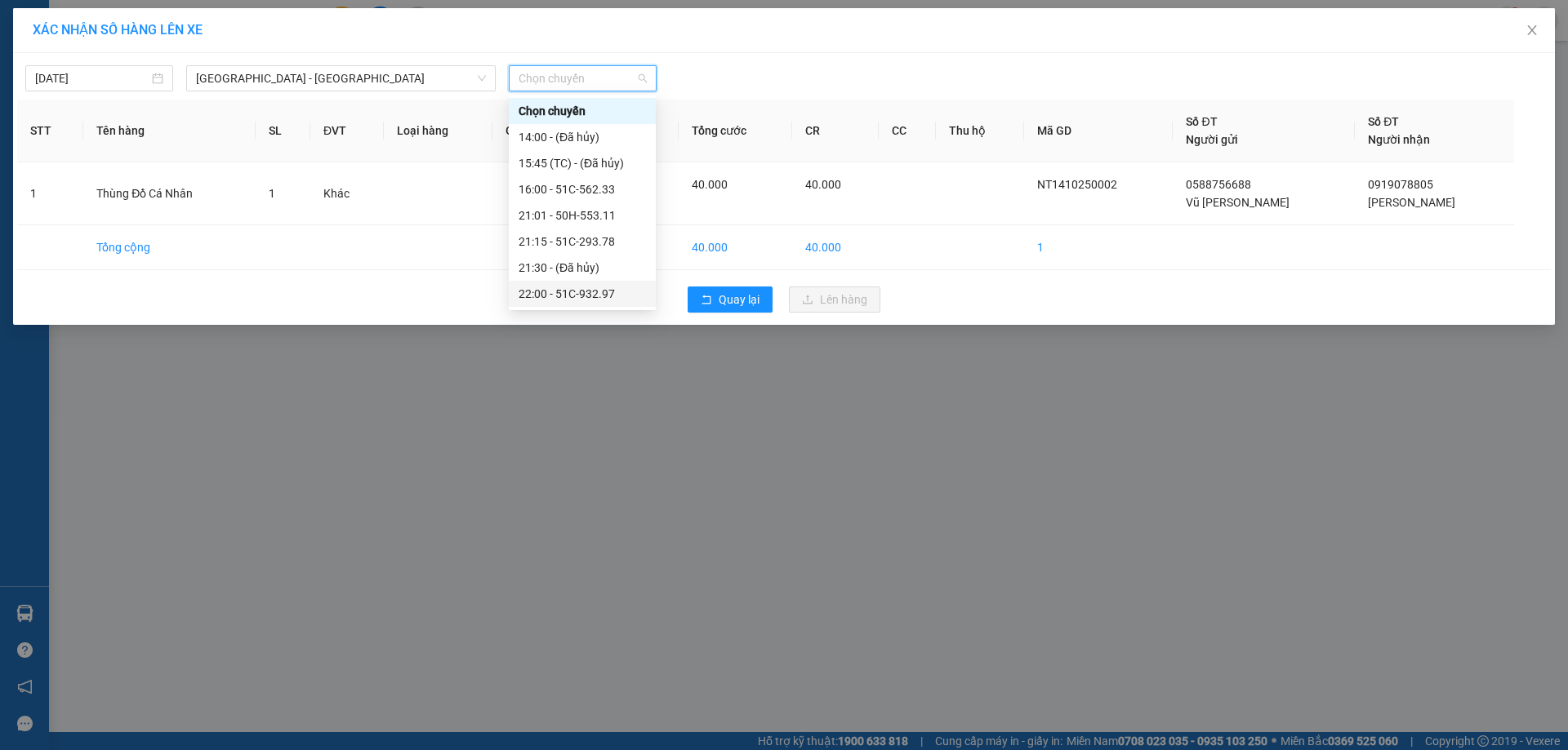
click at [582, 294] on div "22:00 - 51C-932.97" at bounding box center [582, 294] width 127 height 18
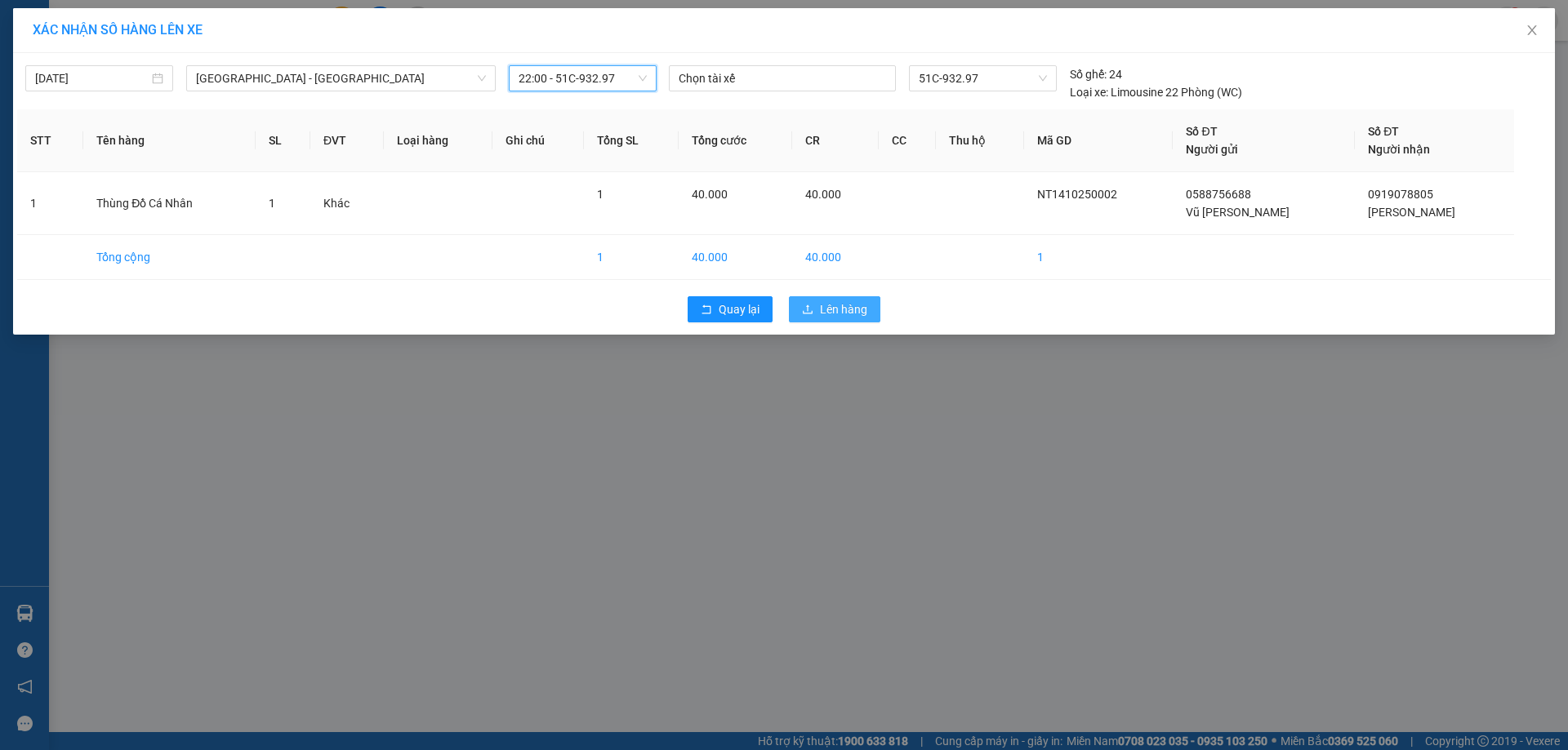
click at [853, 314] on span "Lên hàng" at bounding box center [843, 309] width 47 height 18
